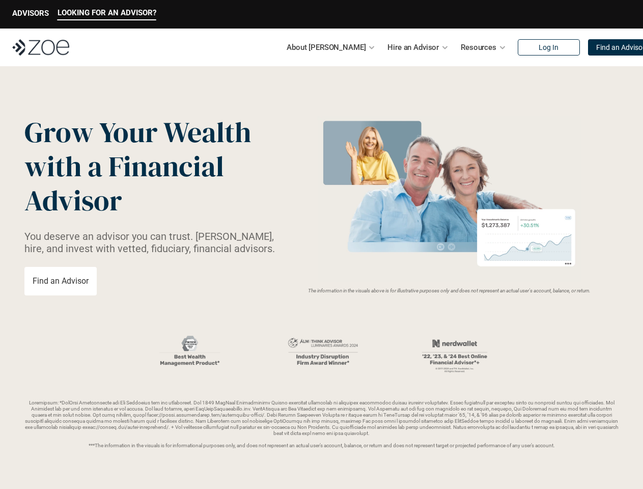
click at [321, 244] on img at bounding box center [449, 199] width 271 height 166
click at [106, 14] on p "LOOKING FOR AN ADVISOR?" at bounding box center [107, 12] width 99 height 9
click at [31, 14] on p "ADVISORS" at bounding box center [30, 13] width 37 height 9
